Goal: Use online tool/utility

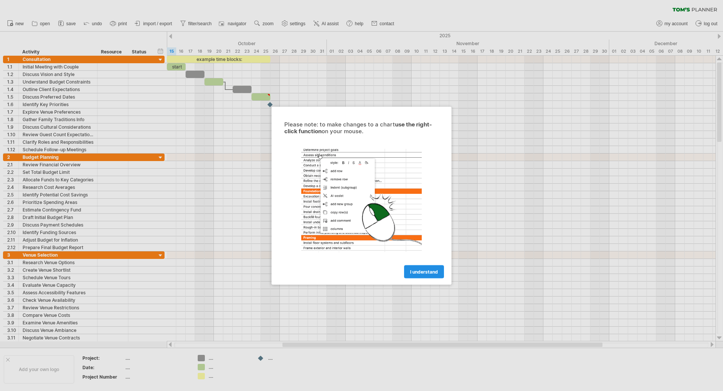
click at [421, 271] on span "I understand" at bounding box center [424, 272] width 28 height 6
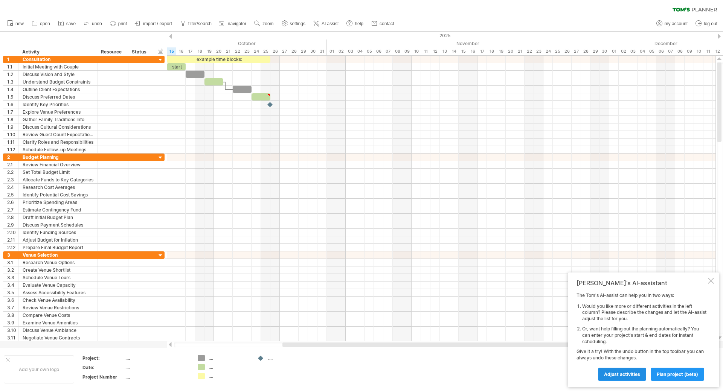
click at [613, 374] on span "Adjust activities" at bounding box center [622, 375] width 36 height 6
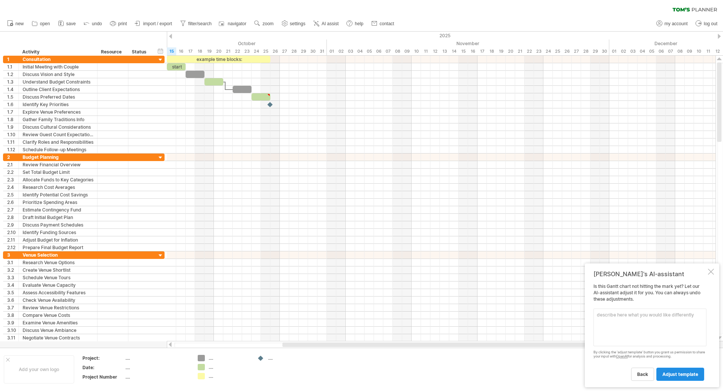
click at [679, 373] on span "adjust template" at bounding box center [680, 375] width 36 height 6
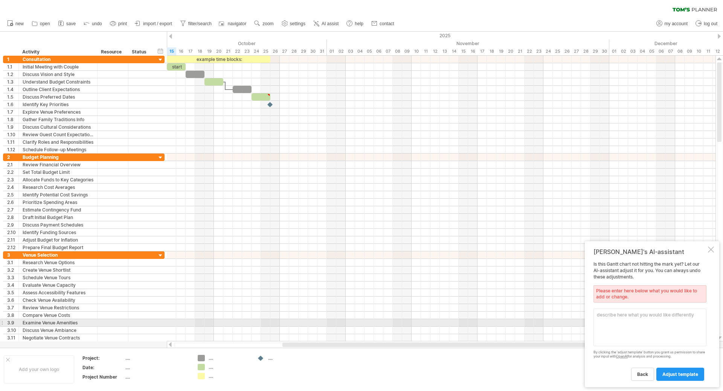
click at [619, 319] on textarea at bounding box center [649, 328] width 113 height 38
type textarea "e"
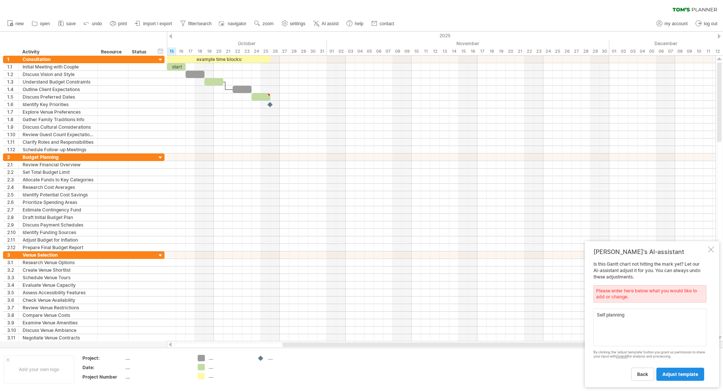
type textarea "Self planning"
click at [679, 379] on link "adjust template" at bounding box center [680, 374] width 48 height 13
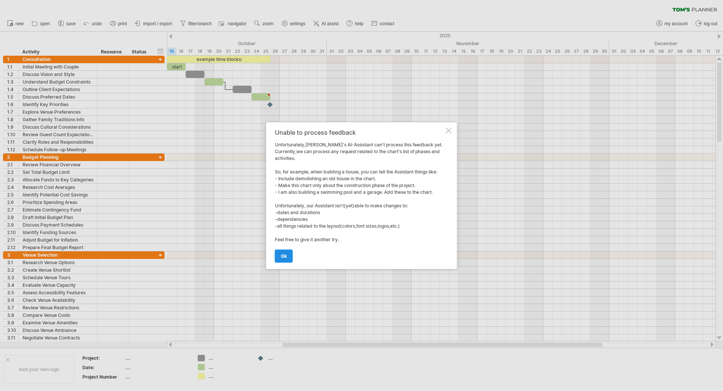
click at [283, 255] on span "ok" at bounding box center [284, 256] width 6 height 6
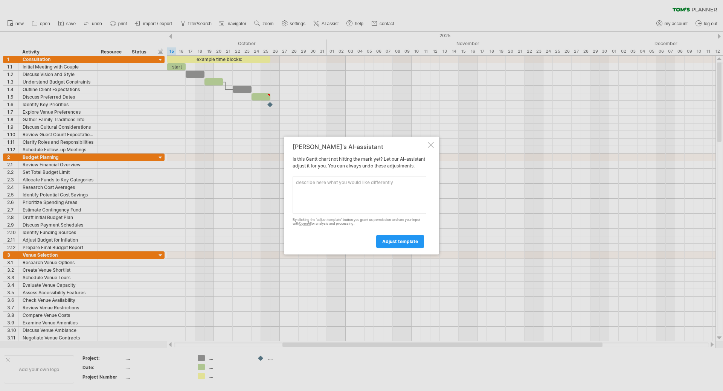
click at [433, 142] on div at bounding box center [431, 145] width 6 height 6
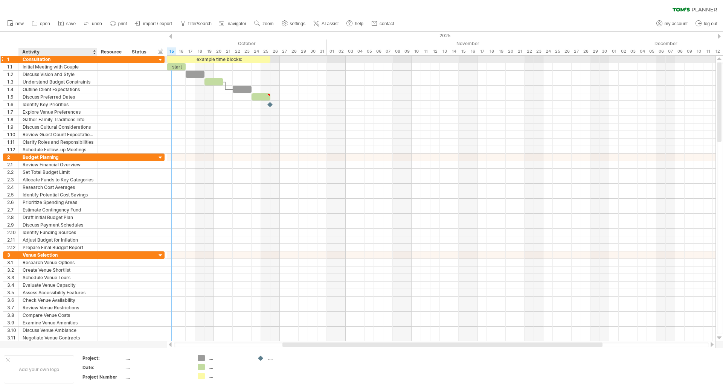
click at [64, 60] on div "Consultation" at bounding box center [58, 59] width 71 height 7
click at [162, 59] on div at bounding box center [160, 59] width 7 height 7
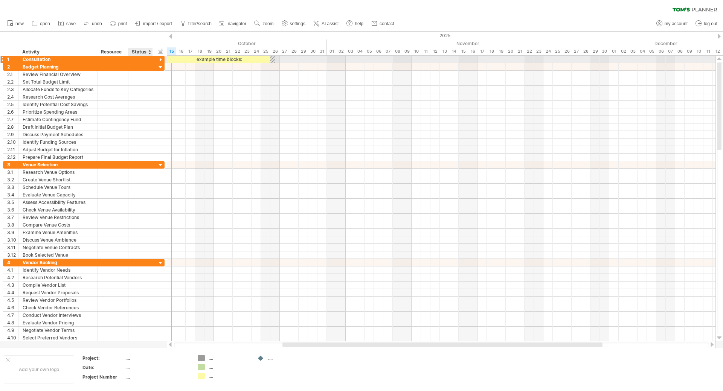
click at [162, 59] on div at bounding box center [160, 59] width 7 height 7
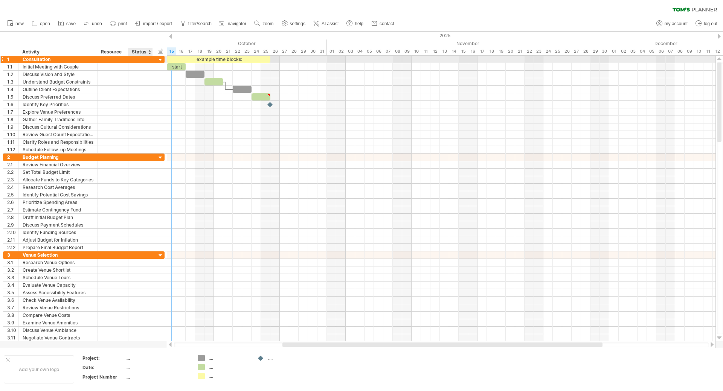
click at [162, 59] on div at bounding box center [160, 59] width 7 height 7
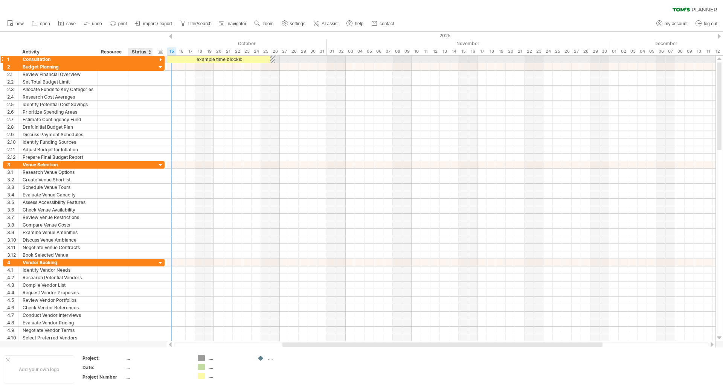
click at [162, 59] on div at bounding box center [160, 59] width 7 height 7
